Goal: Find specific page/section: Find specific page/section

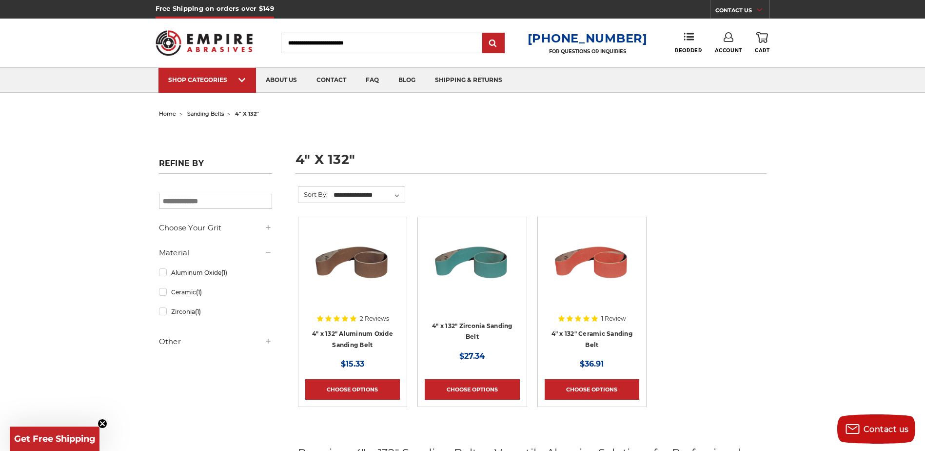
click at [727, 35] on icon at bounding box center [729, 37] width 10 height 10
click at [721, 61] on link "Account" at bounding box center [728, 63] width 70 height 19
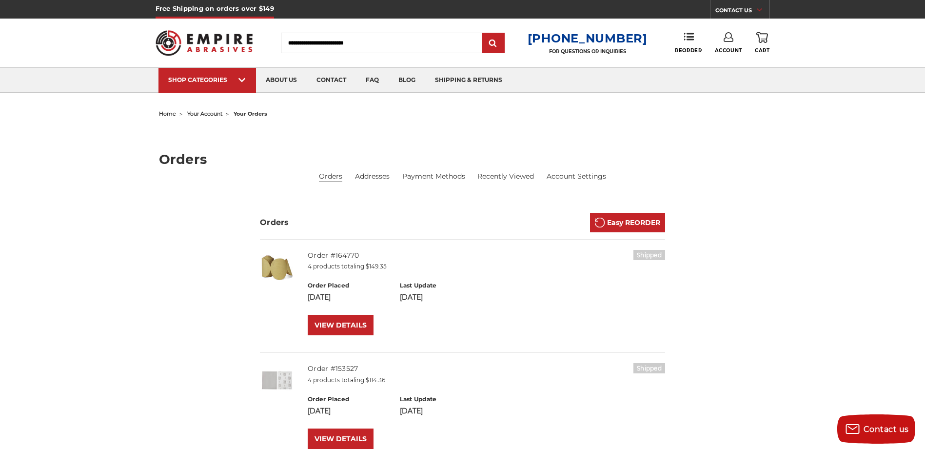
click at [303, 42] on input "Search" at bounding box center [381, 43] width 201 height 20
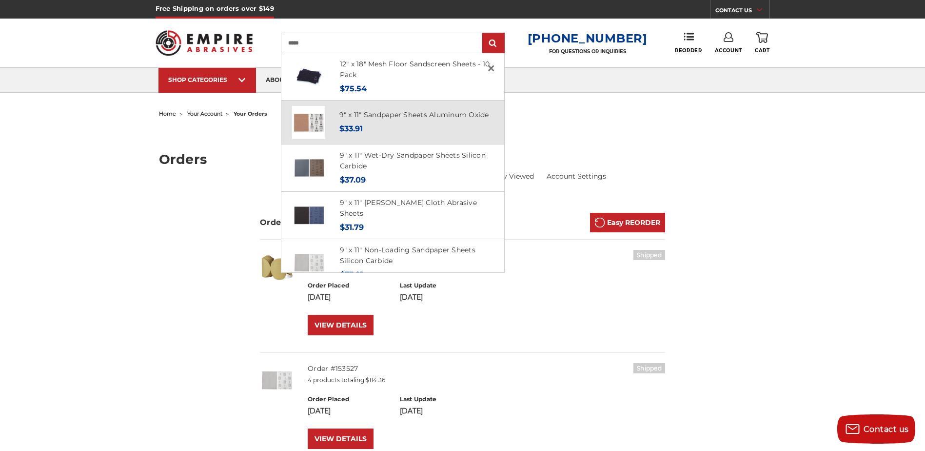
type input "*****"
click at [381, 128] on div "9" x 11" Sandpaper Sheets Aluminum Oxide MSRP: Was: Now: $33.91" at bounding box center [414, 122] width 150 height 26
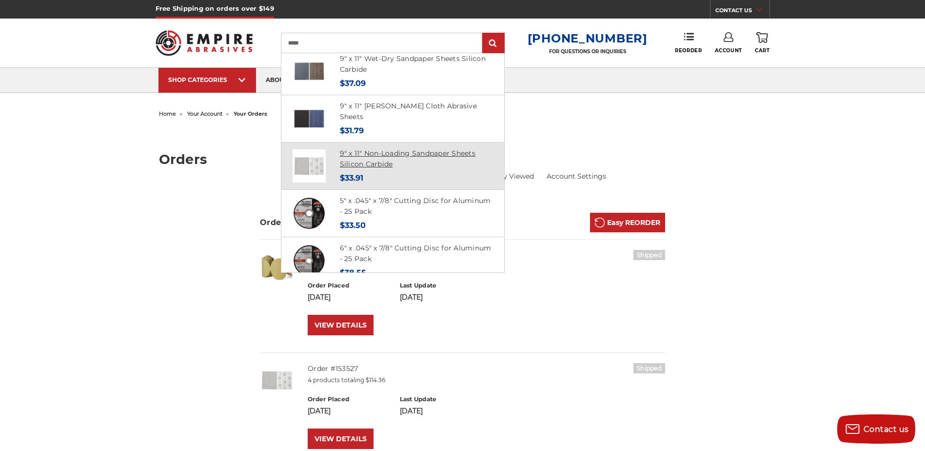
scroll to position [98, 0]
click at [366, 160] on link "9" x 11" Non-Loading Sandpaper Sheets Silicon Carbide" at bounding box center [408, 158] width 136 height 20
